Goal: Task Accomplishment & Management: Manage account settings

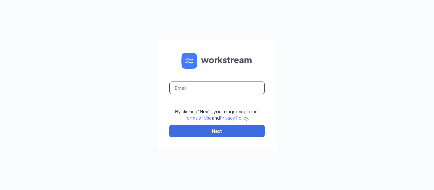
click at [202, 86] on input "text" at bounding box center [216, 88] width 95 height 13
